Goal: Task Accomplishment & Management: Use online tool/utility

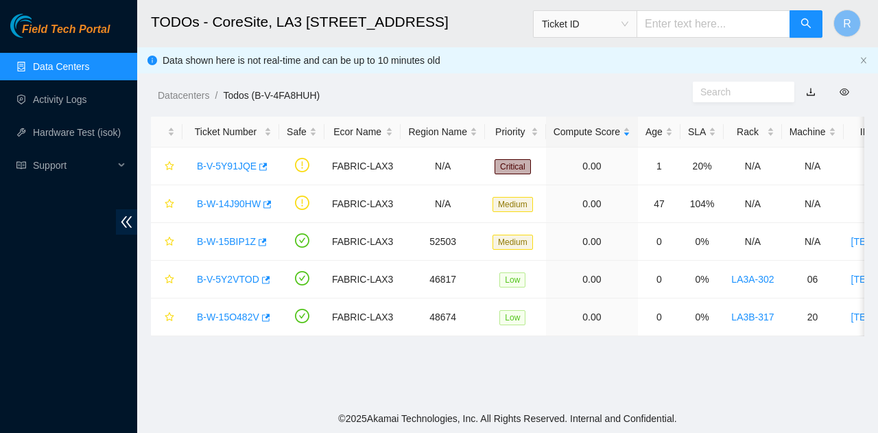
scroll to position [376, 0]
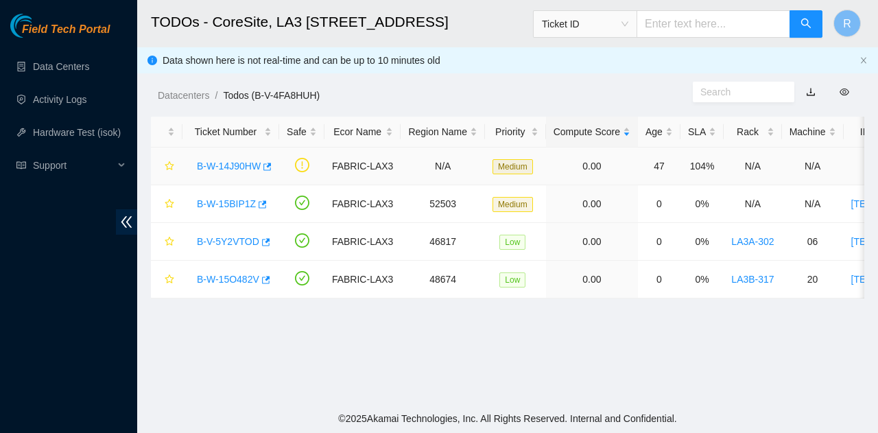
click at [225, 167] on link "B-W-14J90HW" at bounding box center [229, 165] width 64 height 11
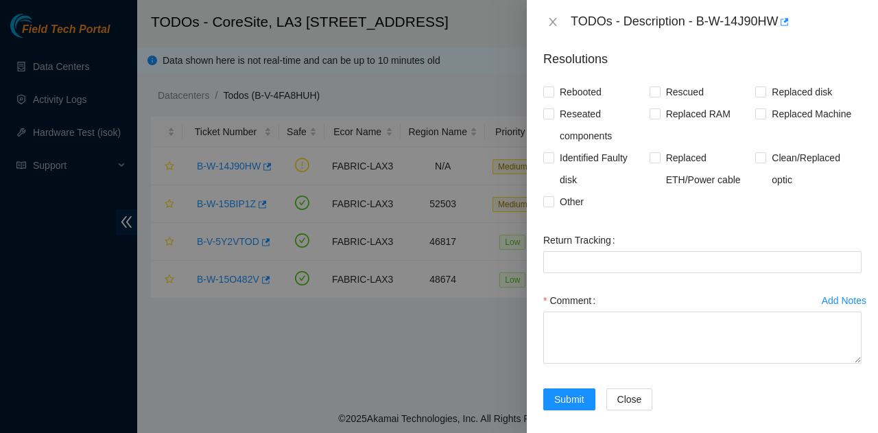
scroll to position [330, 0]
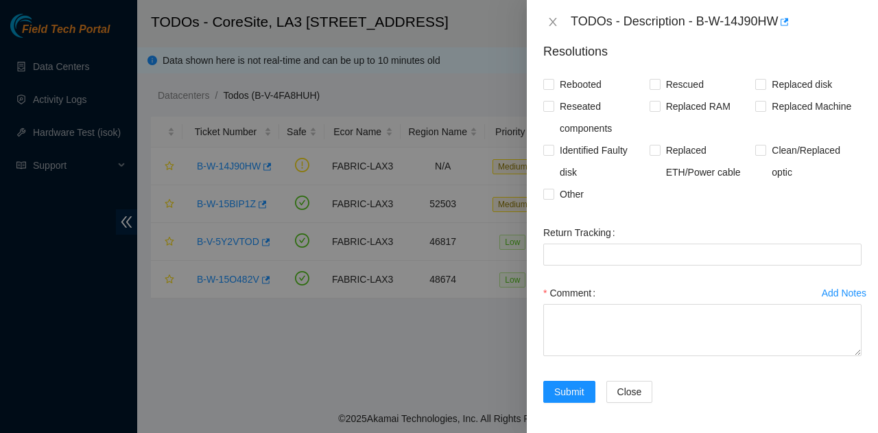
click at [564, 20] on div "TODOs - Description - B-W-14J90HW" at bounding box center [702, 22] width 318 height 22
click at [547, 21] on button "Close" at bounding box center [552, 22] width 19 height 13
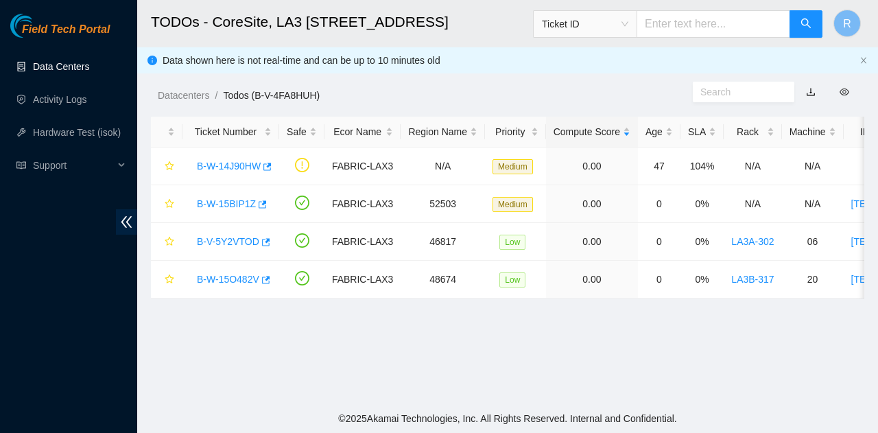
scroll to position [375, 0]
click at [48, 70] on link "Data Centers" at bounding box center [61, 66] width 56 height 11
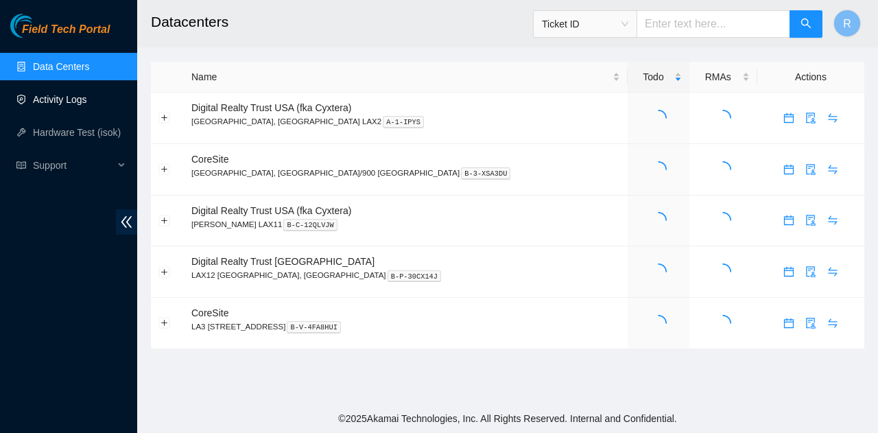
click at [62, 94] on link "Activity Logs" at bounding box center [60, 99] width 54 height 11
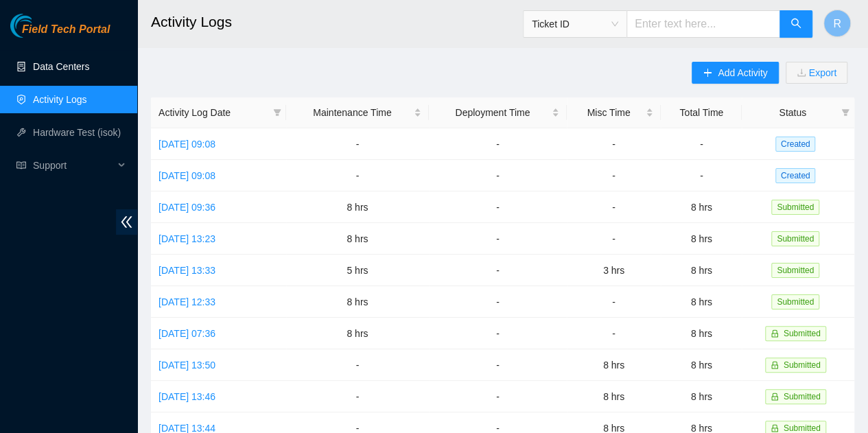
click at [89, 67] on link "Data Centers" at bounding box center [61, 66] width 56 height 11
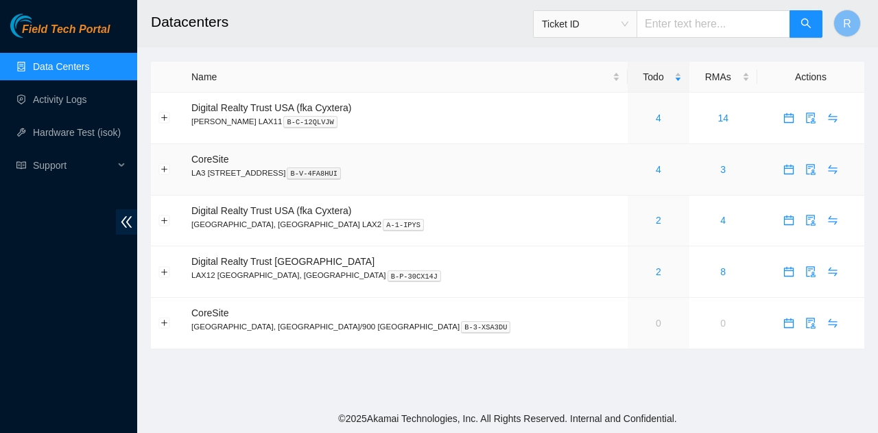
click at [635, 169] on div "4" at bounding box center [658, 169] width 46 height 15
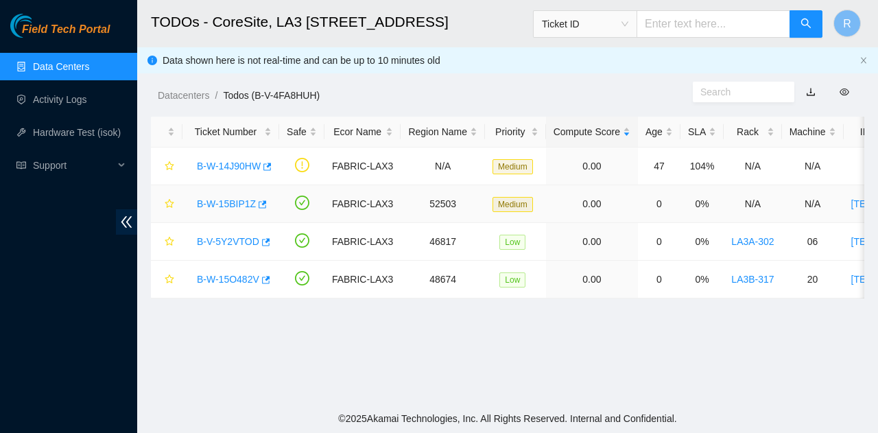
click at [243, 208] on link "B-W-15BIP1Z" at bounding box center [226, 203] width 59 height 11
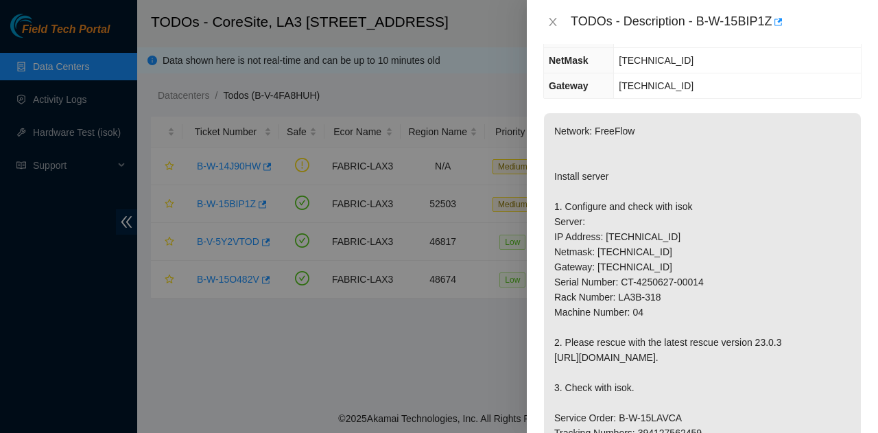
scroll to position [274, 0]
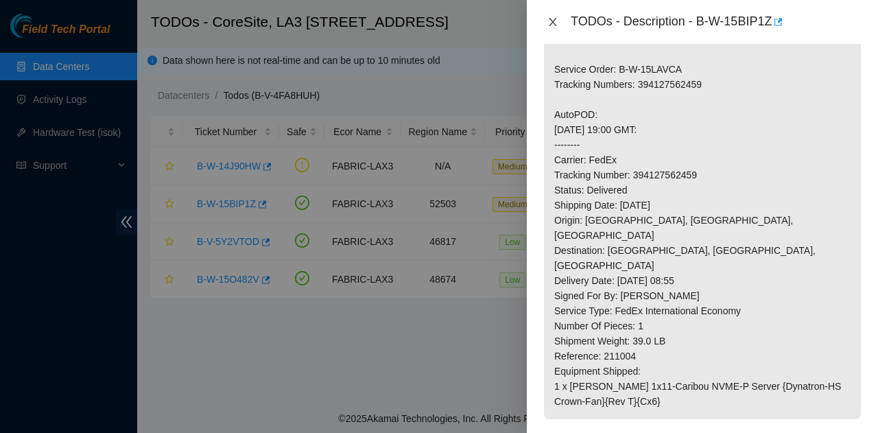
drag, startPoint x: 560, startPoint y: 18, endPoint x: 475, endPoint y: 84, distance: 108.5
click at [560, 18] on button "Close" at bounding box center [552, 22] width 19 height 13
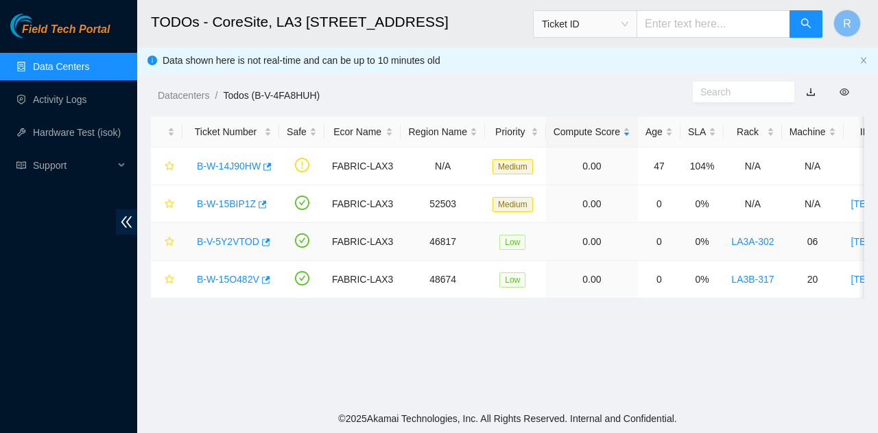
click at [243, 241] on link "B-V-5Y2VTOD" at bounding box center [228, 241] width 62 height 11
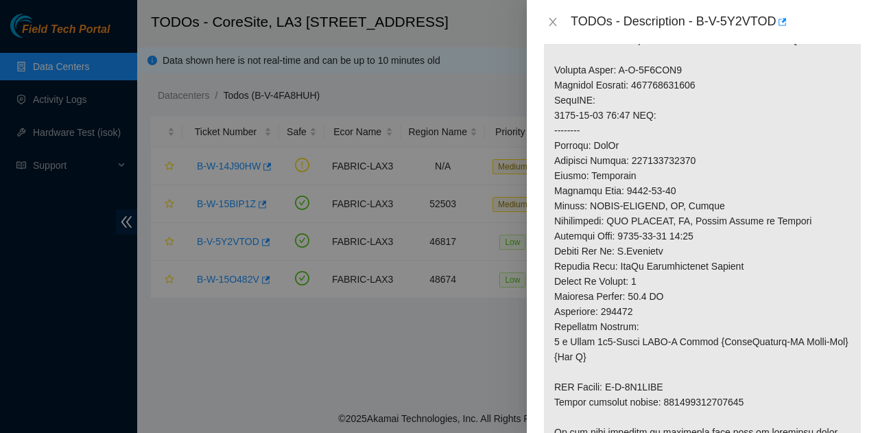
scroll to position [764, 0]
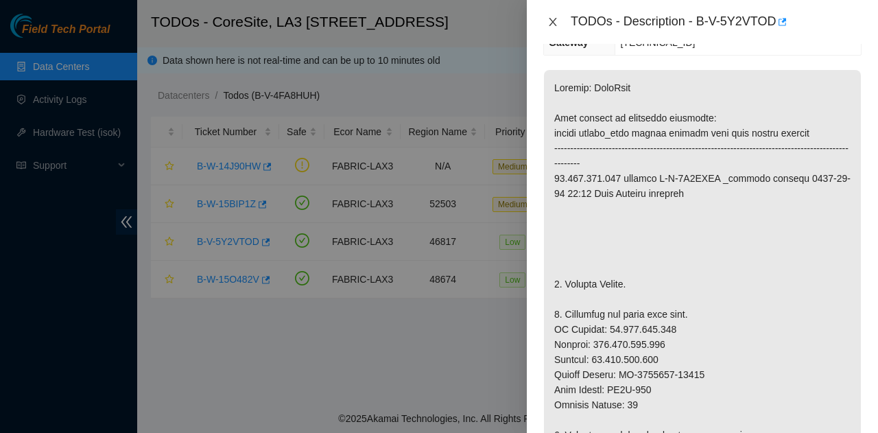
click at [551, 17] on icon "close" at bounding box center [552, 21] width 11 height 11
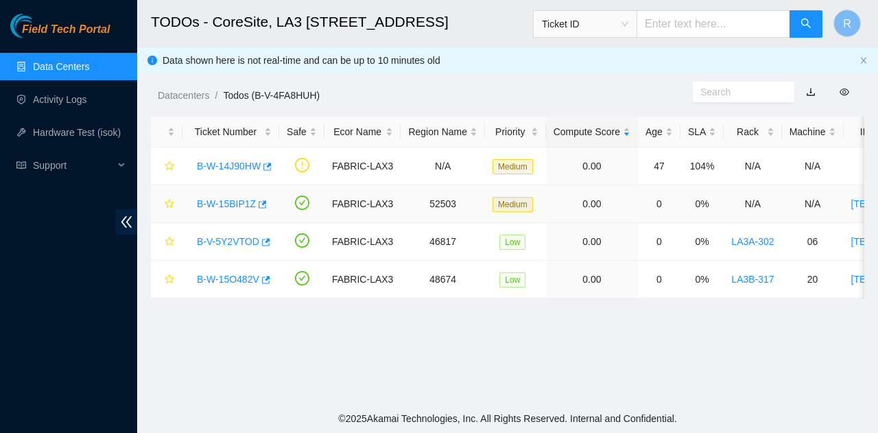
scroll to position [274, 0]
click at [215, 205] on link "B-W-15BIP1Z" at bounding box center [226, 203] width 59 height 11
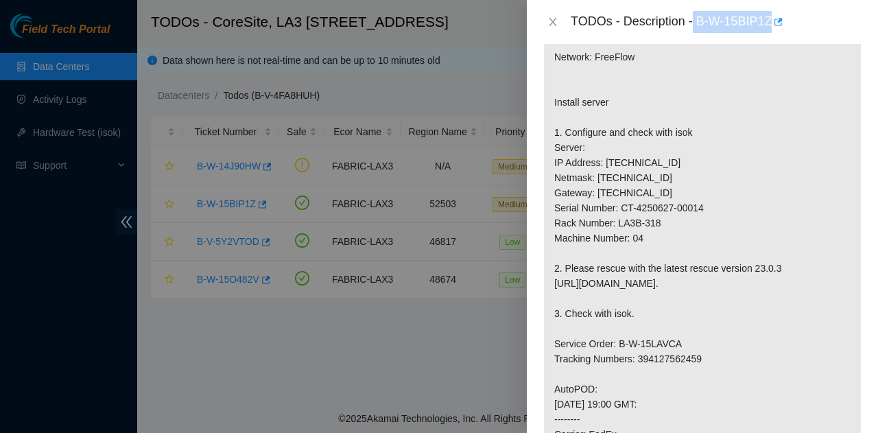
drag, startPoint x: 695, startPoint y: 21, endPoint x: 796, endPoint y: 37, distance: 102.0
click at [796, 37] on div "TODOs - Description - B-W-15BIP1Z" at bounding box center [702, 22] width 351 height 44
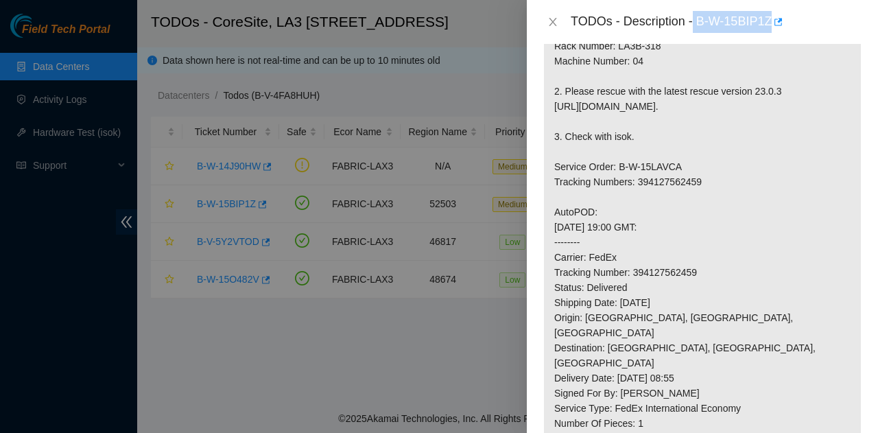
scroll to position [480, 0]
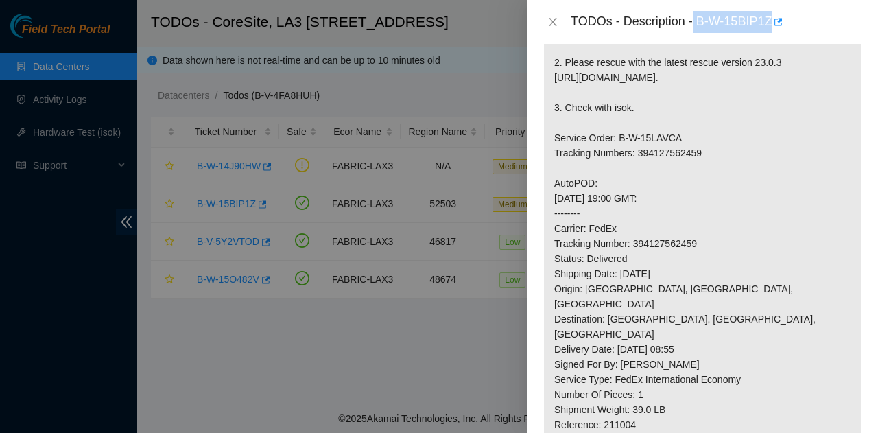
copy div "B-W-15BIP1Z"
